Goal: Check status

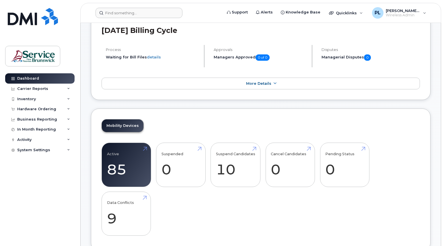
scroll to position [29, 0]
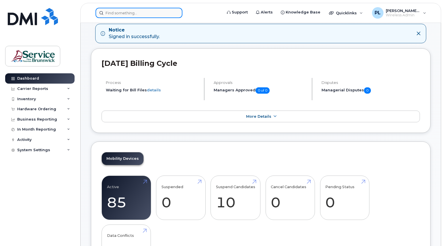
click at [144, 14] on input at bounding box center [138, 13] width 87 height 10
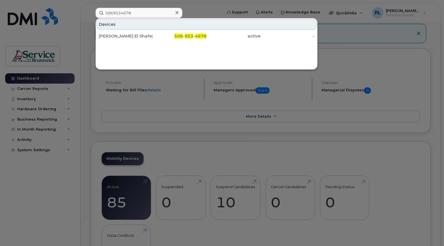
click at [346, 141] on div at bounding box center [222, 123] width 444 height 246
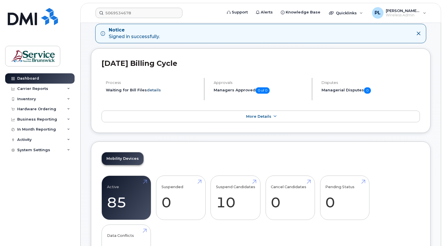
click at [157, 89] on link "details" at bounding box center [154, 90] width 14 height 5
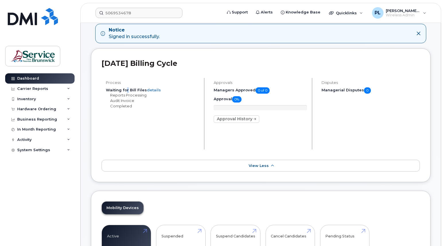
click at [126, 113] on div "Process Waiting for Bill Files details Reports Processing Audit Invoice Complet…" at bounding box center [152, 114] width 103 height 72
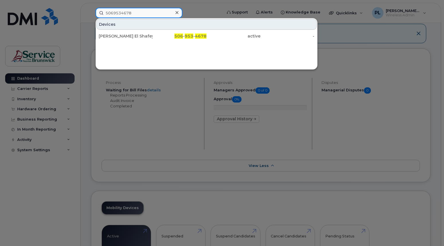
click at [142, 15] on input "5069534678" at bounding box center [138, 13] width 87 height 10
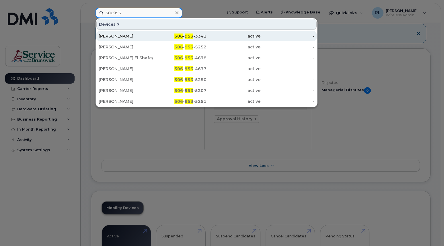
type input "506953"
click at [197, 35] on div "506 - 953 -3341" at bounding box center [179, 36] width 54 height 6
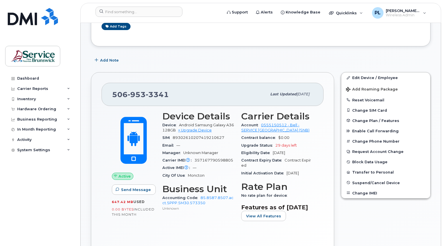
scroll to position [57, 0]
